Goal: Information Seeking & Learning: Check status

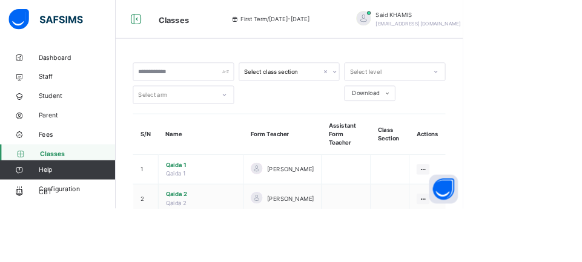
click at [69, 164] on span "Fees" at bounding box center [96, 169] width 97 height 12
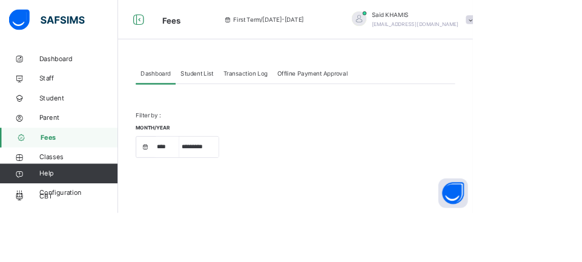
click at [299, 85] on span "Transaction Log" at bounding box center [302, 90] width 54 height 11
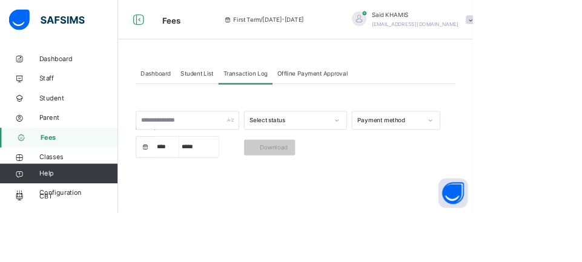
select select "****"
select select "*"
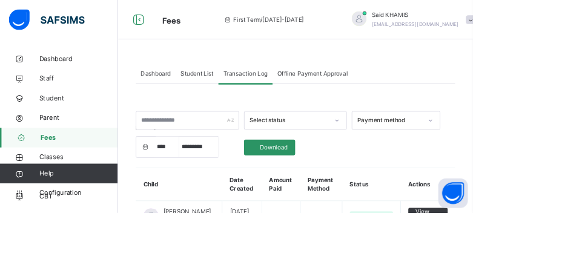
click at [458, 20] on span "[PERSON_NAME]" at bounding box center [510, 18] width 107 height 11
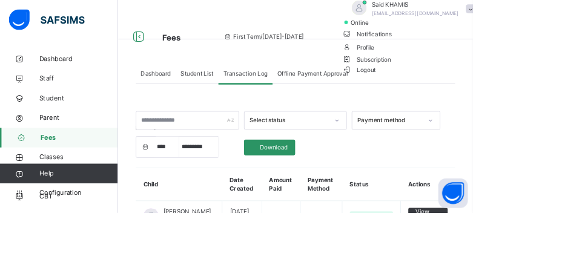
click at [462, 92] on span "Logout" at bounding box center [442, 85] width 42 height 13
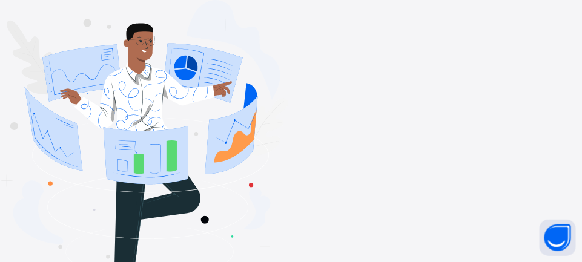
type input "**********"
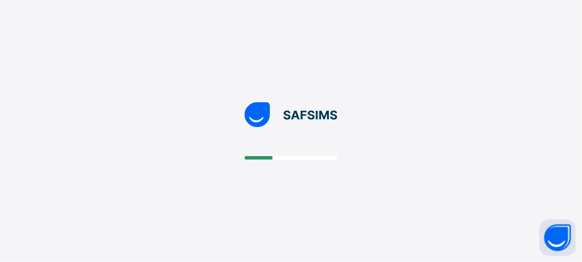
scroll to position [19, 0]
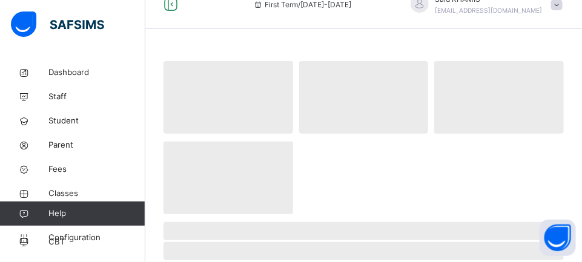
click at [67, 182] on link "Classes" at bounding box center [72, 194] width 145 height 24
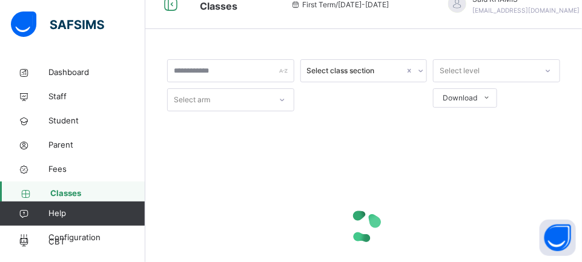
click at [70, 185] on link "Classes" at bounding box center [72, 194] width 145 height 24
click at [65, 175] on span "Fees" at bounding box center [96, 169] width 97 height 12
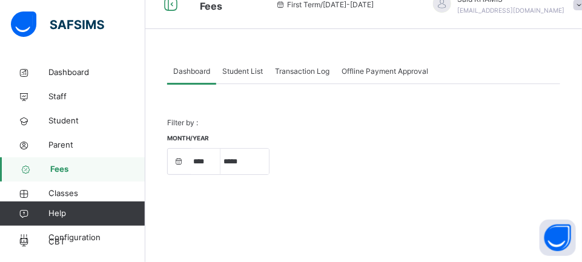
click at [65, 171] on span "Fees" at bounding box center [97, 169] width 95 height 12
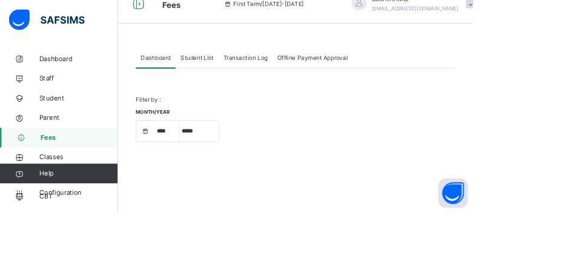
click at [307, 75] on span "Transaction Log" at bounding box center [302, 71] width 54 height 11
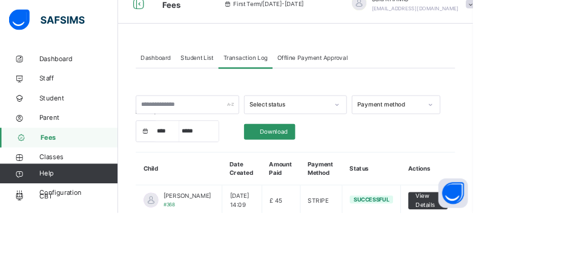
scroll to position [97, 0]
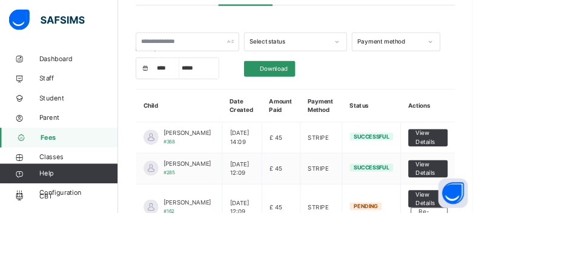
click at [522, 254] on span "View Details" at bounding box center [526, 245] width 30 height 22
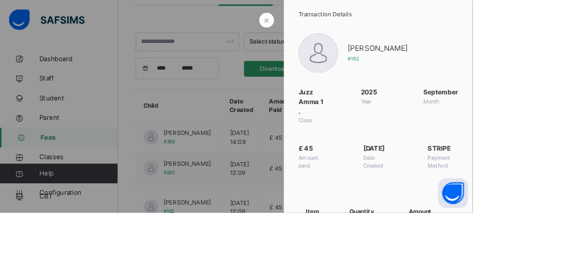
click at [462, 254] on div at bounding box center [291, 131] width 582 height 262
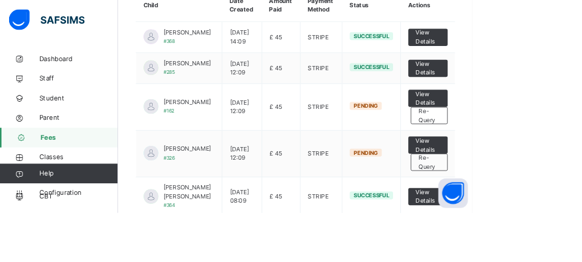
scroll to position [221, 0]
click at [539, 211] on span "Re-Query" at bounding box center [528, 200] width 26 height 22
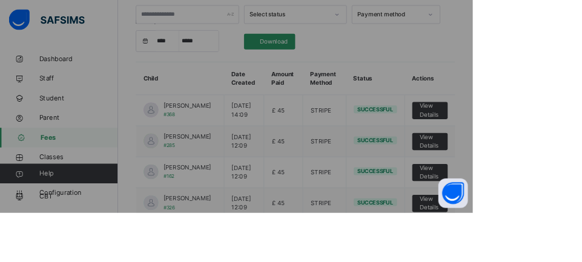
scroll to position [130, 0]
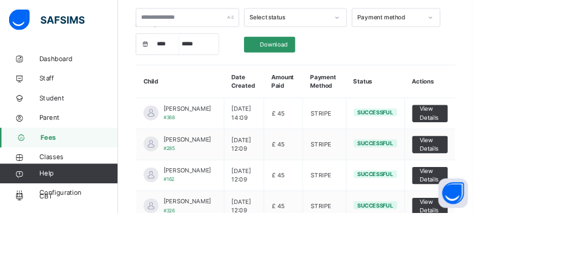
scroll to position [401, 0]
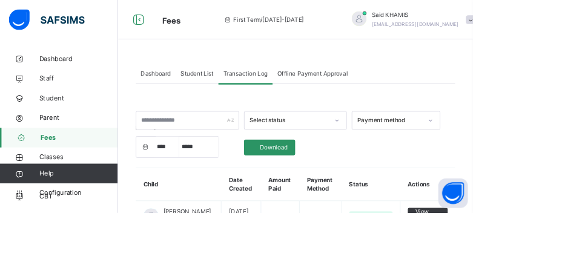
scroll to position [103, 0]
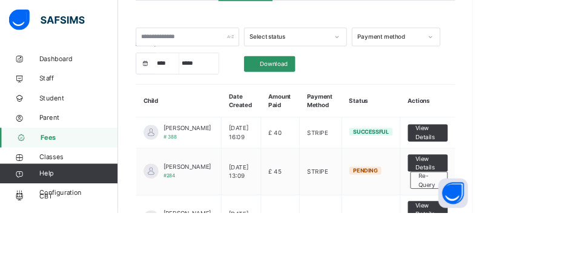
click at [519, 259] on span "View Details" at bounding box center [526, 259] width 31 height 22
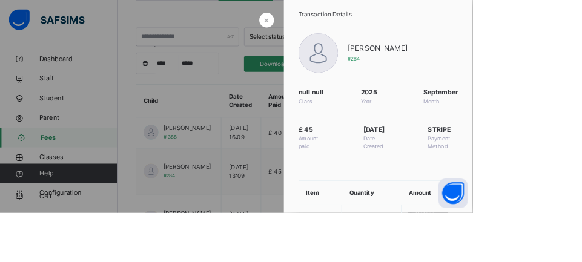
scroll to position [201, 0]
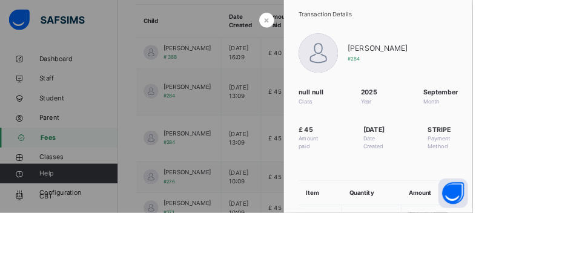
click at [452, 184] on div at bounding box center [291, 131] width 582 height 262
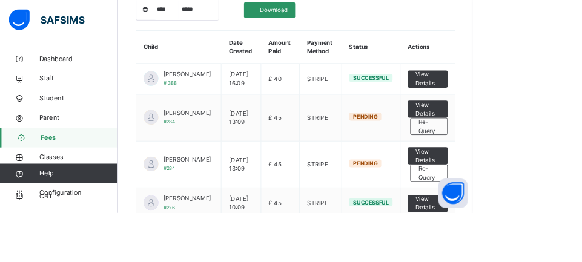
click at [535, 193] on span "View Details" at bounding box center [526, 193] width 31 height 22
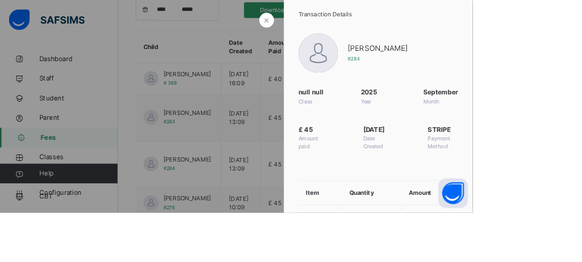
click at [451, 183] on div at bounding box center [291, 131] width 582 height 262
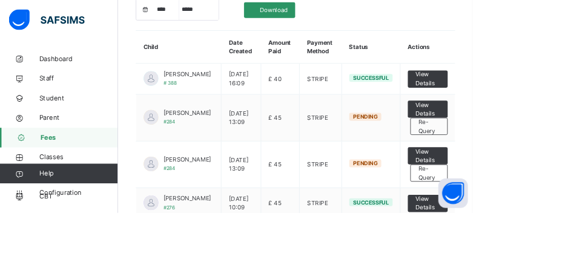
click at [537, 220] on span "Re-Query" at bounding box center [527, 214] width 27 height 22
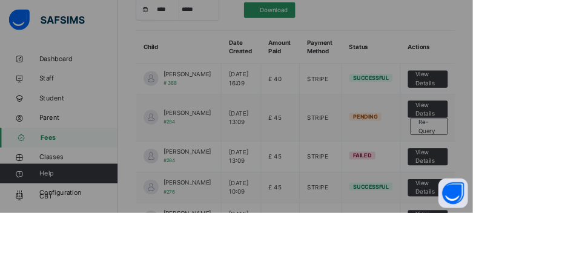
click at [541, 206] on div at bounding box center [291, 131] width 582 height 262
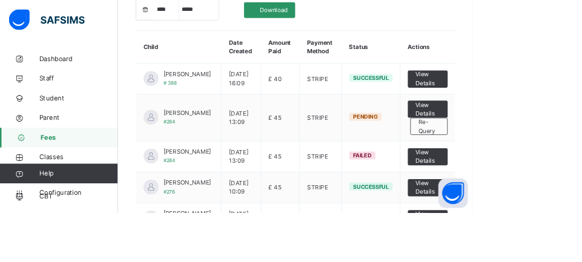
click at [533, 167] on span "Re-Query" at bounding box center [527, 156] width 27 height 22
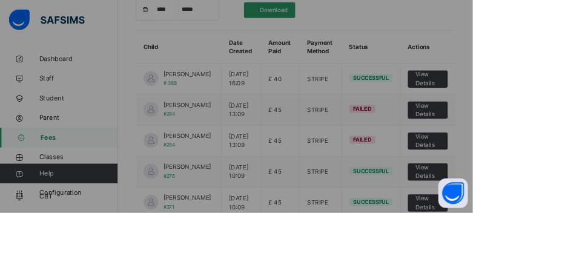
click at [548, 191] on div at bounding box center [291, 131] width 582 height 262
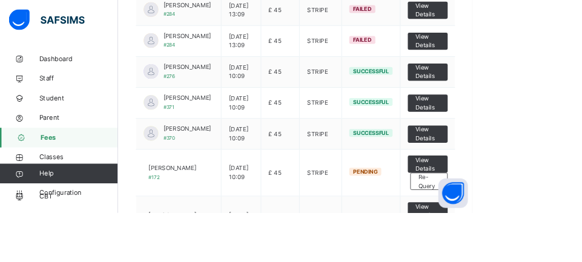
scroll to position [367, 0]
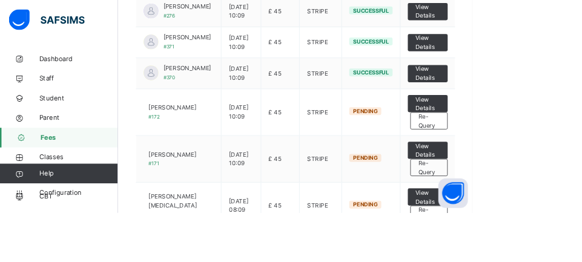
click at [536, 160] on span "Re-Query" at bounding box center [527, 149] width 27 height 22
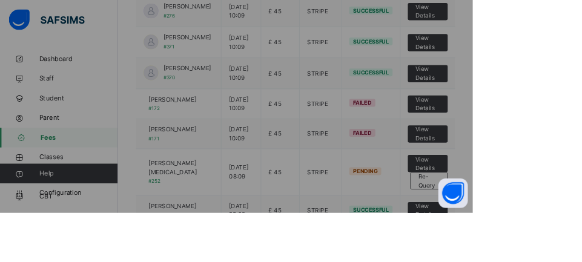
click at [540, 261] on div at bounding box center [291, 131] width 582 height 262
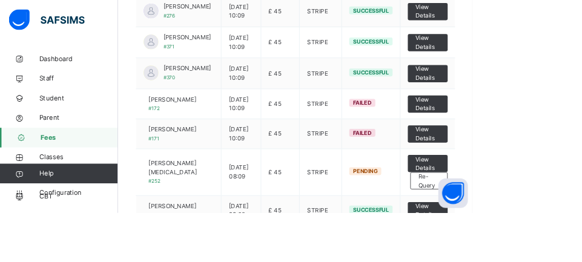
click at [522, 234] on span "Re-Query" at bounding box center [527, 223] width 27 height 22
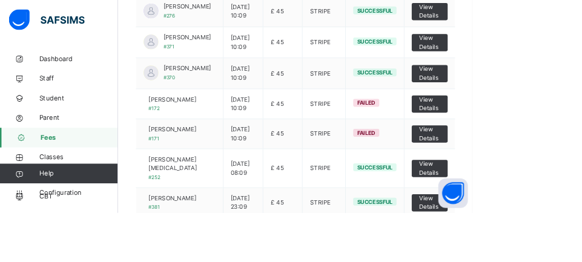
scroll to position [401, 0]
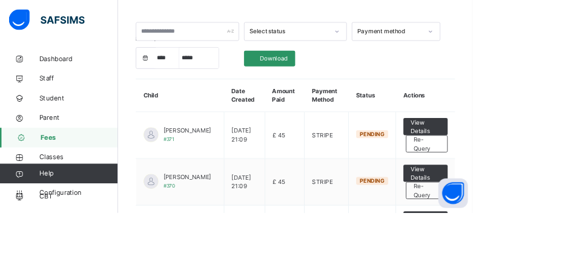
scroll to position [110, 0]
click at [521, 177] on span "Re-Query" at bounding box center [525, 177] width 32 height 22
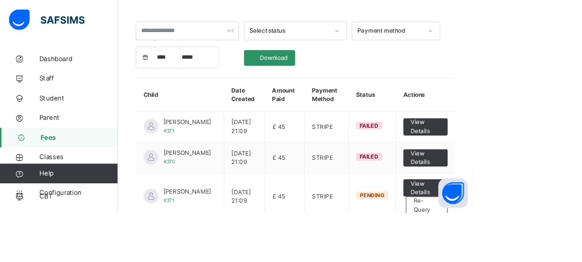
click at [519, 261] on div "Re-Query" at bounding box center [524, 252] width 51 height 21
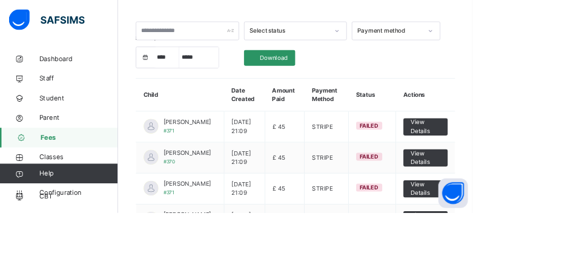
scroll to position [261, 0]
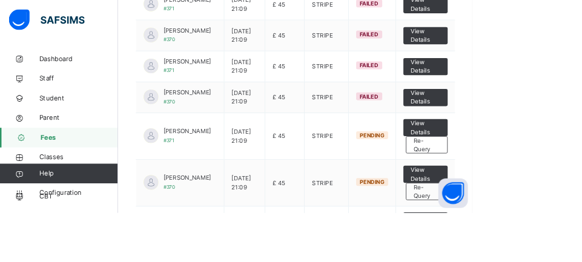
click at [519, 189] on span "Re-Query" at bounding box center [525, 179] width 32 height 22
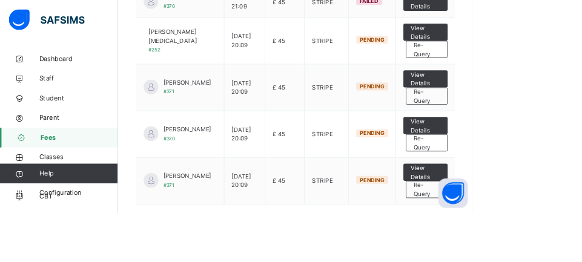
scroll to position [458, 0]
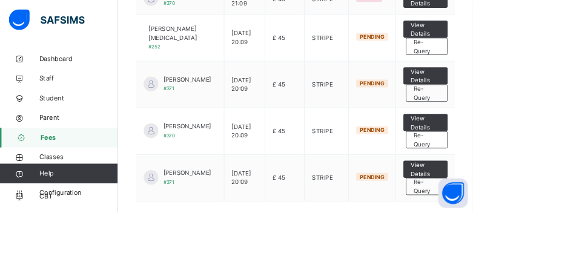
click at [521, 68] on span "Re-Query" at bounding box center [525, 58] width 32 height 22
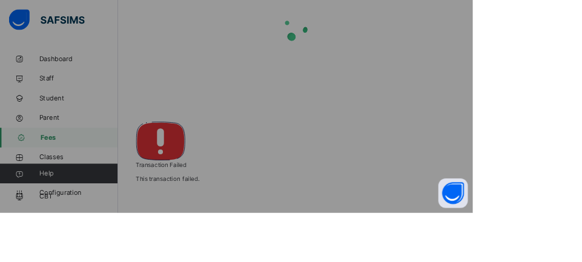
scroll to position [119, 0]
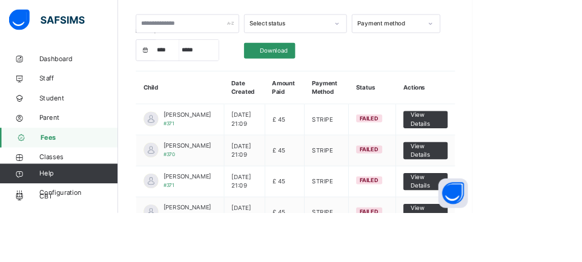
scroll to position [450, 0]
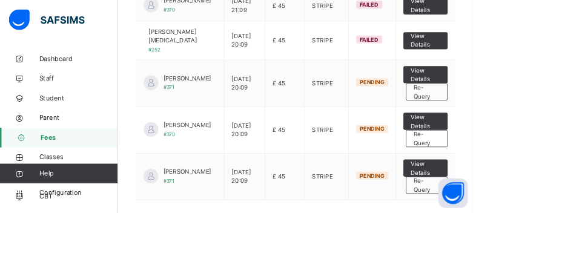
click at [529, 124] on span "Re-Query" at bounding box center [525, 113] width 32 height 22
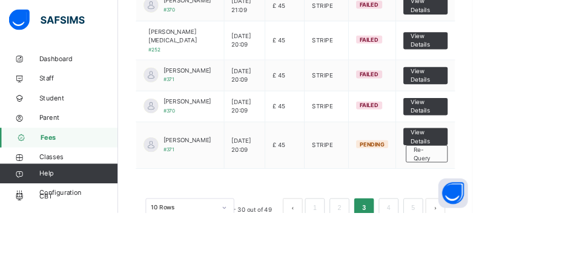
click at [522, 200] on div "Re-Query" at bounding box center [524, 189] width 51 height 21
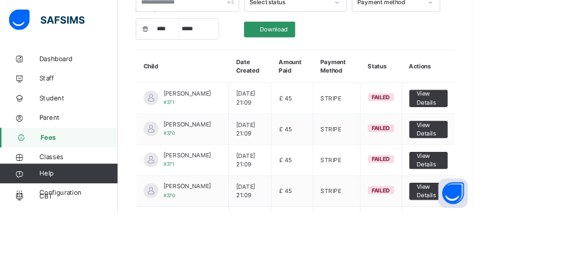
scroll to position [420, 0]
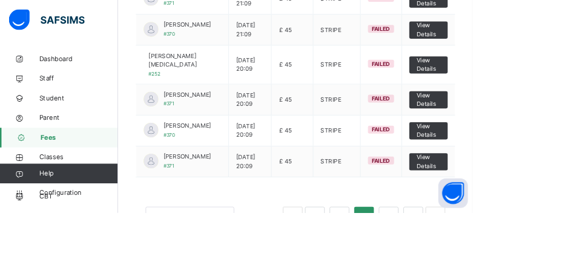
click at [478, 261] on link "4" at bounding box center [478, 267] width 12 height 16
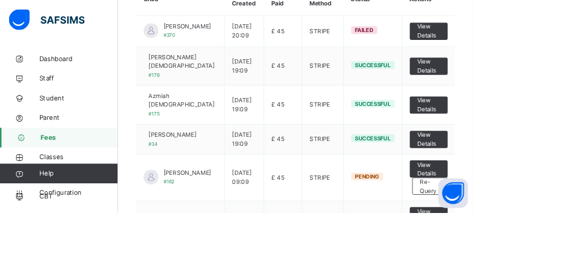
scroll to position [236, 0]
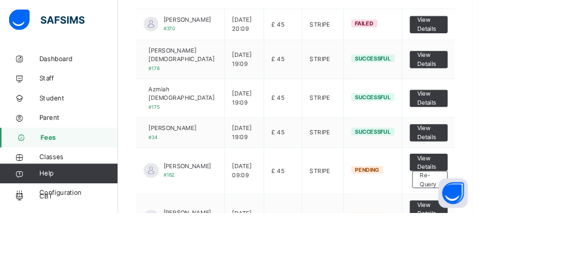
click at [517, 232] on div "Re-Query" at bounding box center [529, 221] width 44 height 21
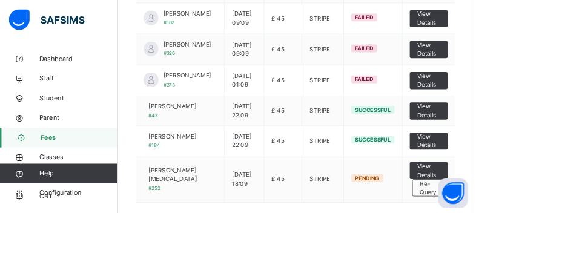
scroll to position [415, 0]
click at [531, 242] on span "Re-Query" at bounding box center [529, 231] width 24 height 22
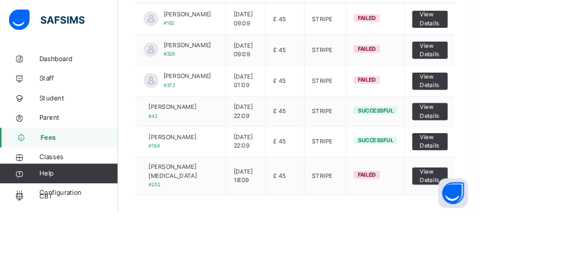
scroll to position [420, 0]
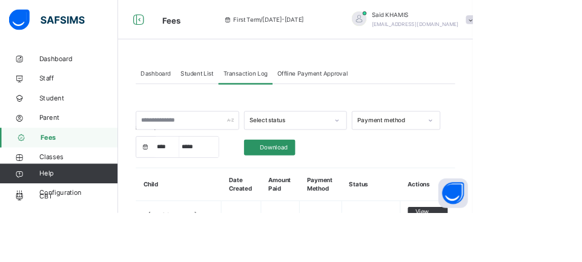
scroll to position [104, 0]
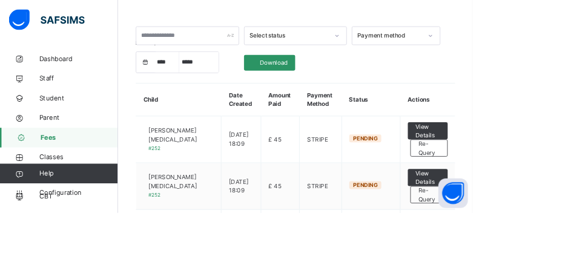
click at [531, 182] on span "Re-Query" at bounding box center [527, 183] width 27 height 22
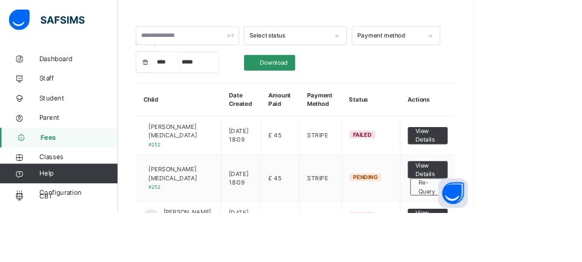
click at [535, 225] on span "Re-Query" at bounding box center [527, 231] width 27 height 22
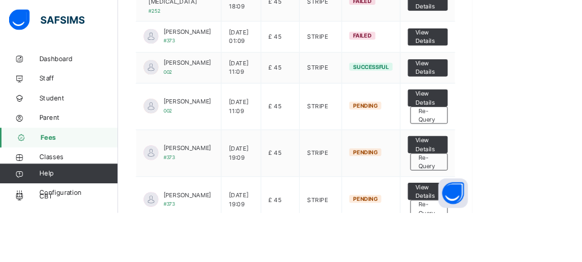
scroll to position [340, 0]
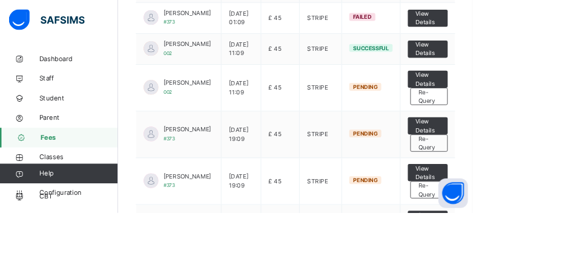
click at [533, 130] on span "Re-Query" at bounding box center [527, 119] width 27 height 22
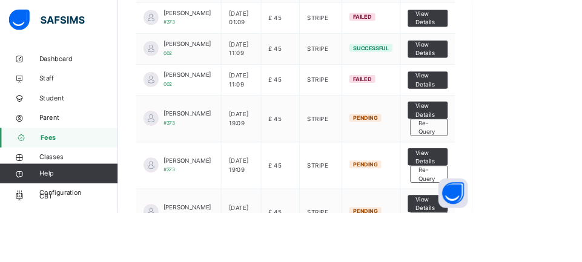
click at [536, 168] on div "Re-Query" at bounding box center [528, 156] width 46 height 21
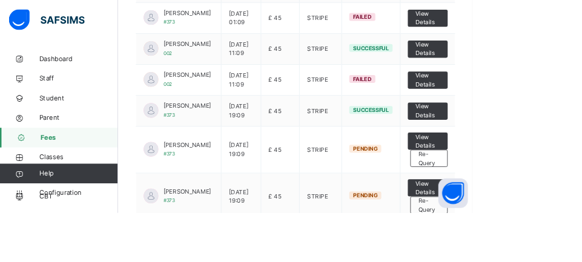
click at [537, 206] on span "Re-Query" at bounding box center [527, 196] width 27 height 22
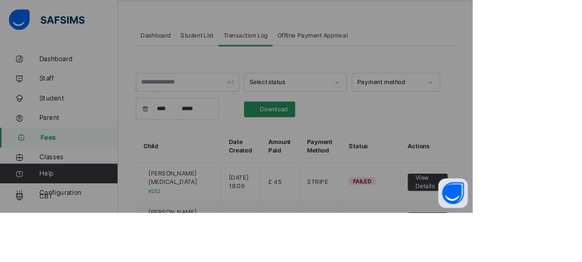
scroll to position [352, 0]
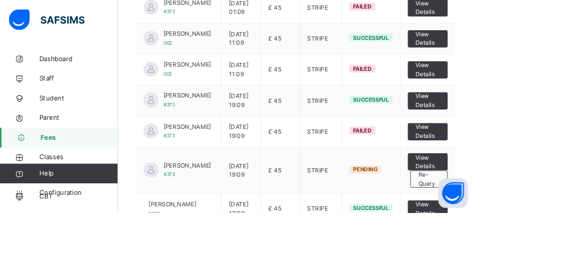
click at [535, 232] on span "Re-Query" at bounding box center [527, 221] width 27 height 22
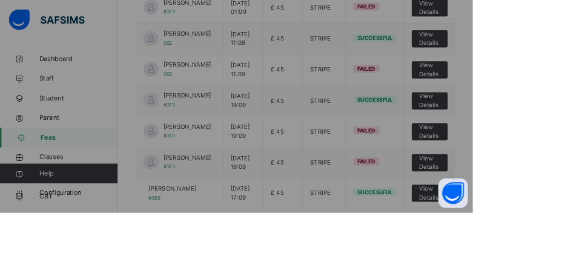
click at [562, 24] on div at bounding box center [291, 131] width 582 height 262
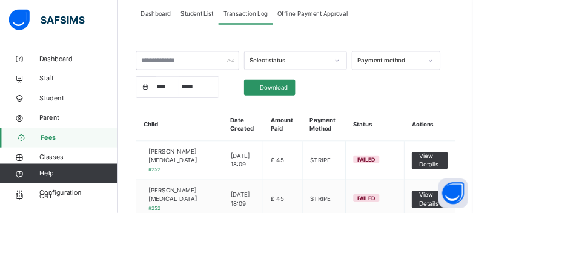
scroll to position [0, 0]
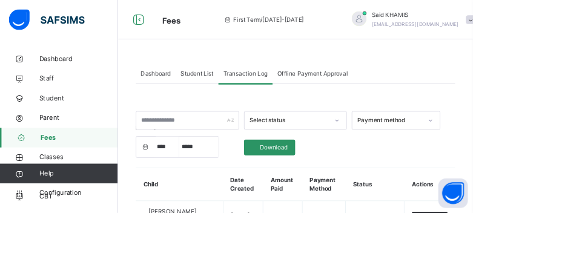
click at [85, 173] on span "Fees" at bounding box center [97, 169] width 95 height 12
click at [188, 87] on span "Dashboard" at bounding box center [191, 90] width 37 height 11
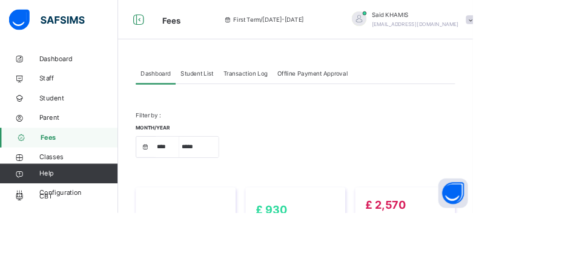
click at [205, 92] on span "Dashboard" at bounding box center [191, 90] width 37 height 11
click at [201, 96] on div "Dashboard" at bounding box center [191, 91] width 49 height 24
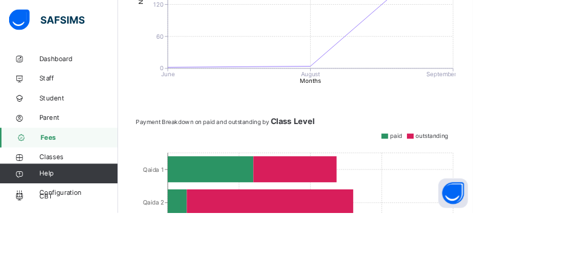
scroll to position [52, 0]
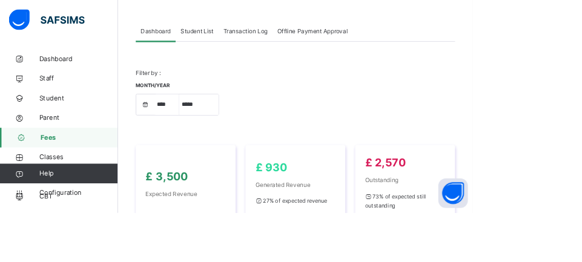
click at [256, 44] on span "Student List" at bounding box center [242, 38] width 41 height 11
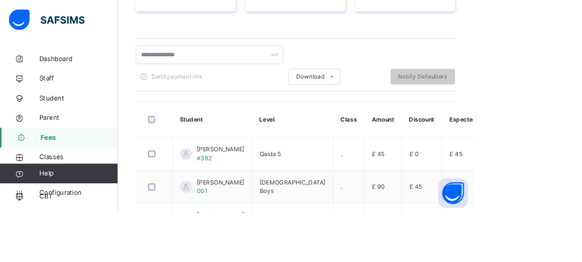
scroll to position [608, 0]
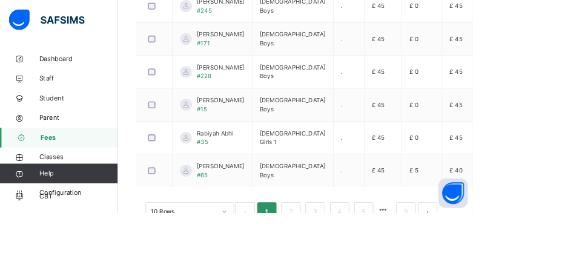
click at [358, 261] on link "2" at bounding box center [358, 261] width 12 height 16
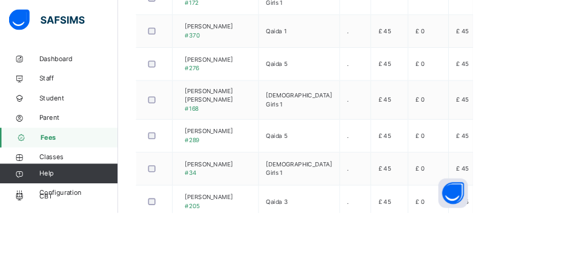
scroll to position [597, 0]
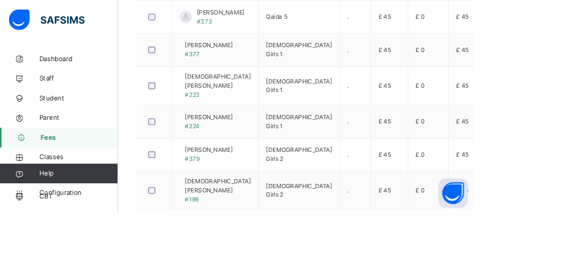
scroll to position [612, 0]
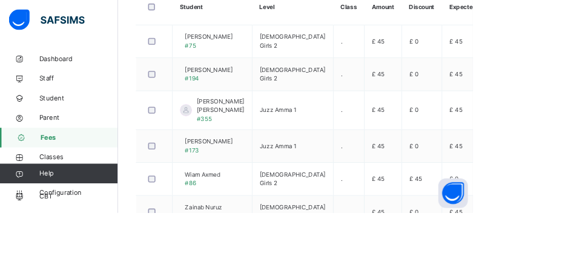
scroll to position [587, 0]
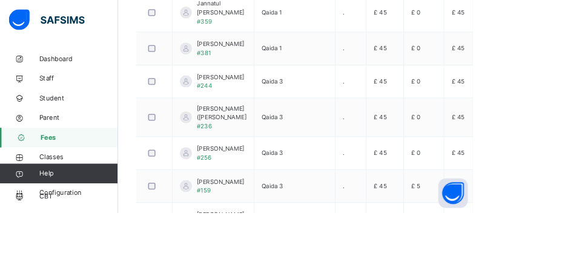
scroll to position [605, 0]
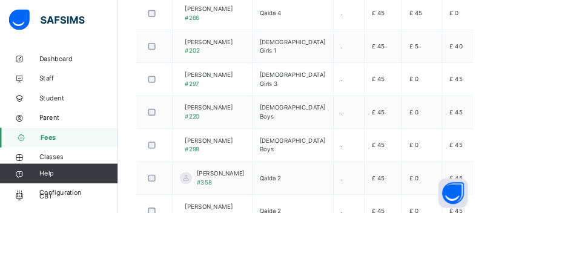
scroll to position [518, 0]
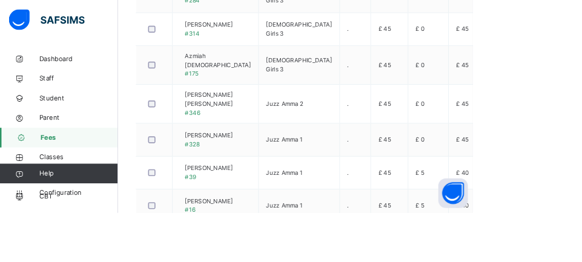
scroll to position [597, 0]
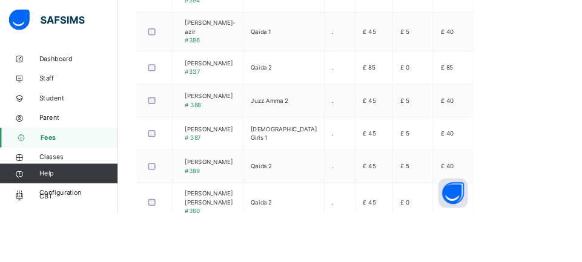
scroll to position [594, 0]
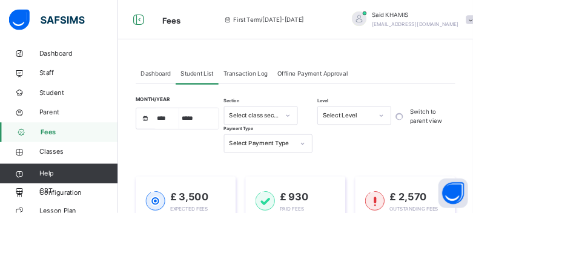
scroll to position [0, 0]
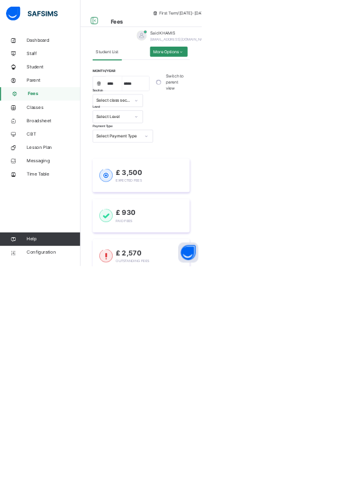
click at [76, 261] on link "Messaging" at bounding box center [72, 290] width 145 height 24
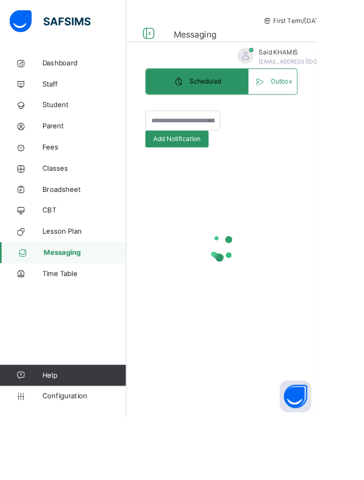
click at [358, 261] on button "Open asap" at bounding box center [339, 456] width 36 height 36
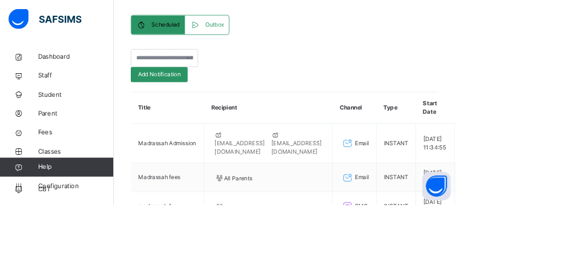
scroll to position [25, 0]
